Goal: Information Seeking & Learning: Learn about a topic

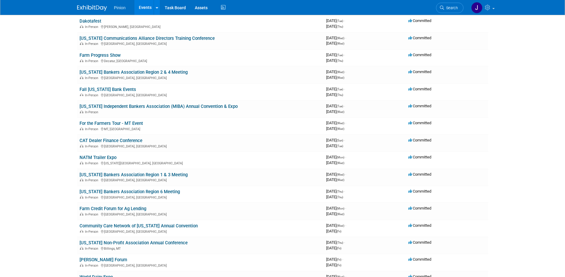
scroll to position [77, 0]
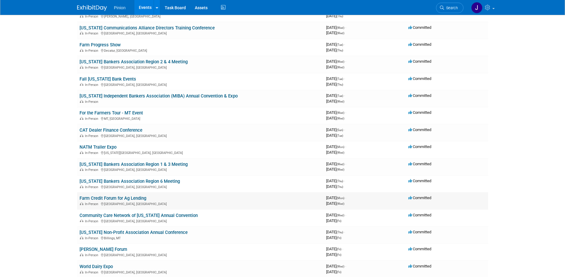
click at [137, 199] on link "Farm Credit Forum for Ag Lending" at bounding box center [112, 198] width 67 height 5
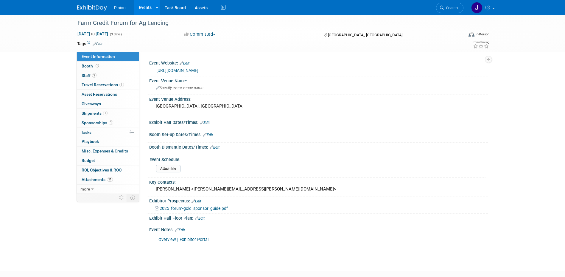
click at [179, 239] on link "Overview | Exhibitor Portal" at bounding box center [183, 240] width 50 height 5
click at [92, 7] on img at bounding box center [92, 8] width 30 height 6
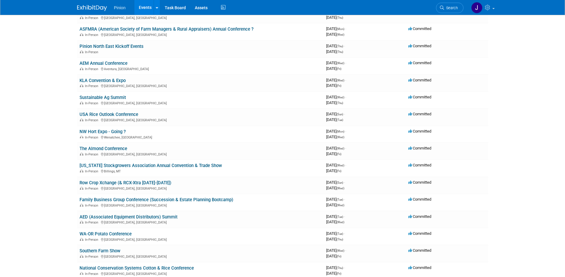
scroll to position [437, 0]
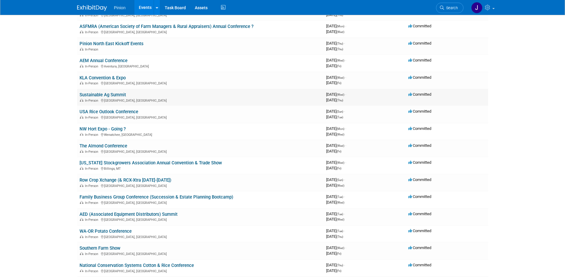
click at [120, 93] on link "Sustainable Ag Summit" at bounding box center [102, 94] width 46 height 5
